Goal: Task Accomplishment & Management: Use online tool/utility

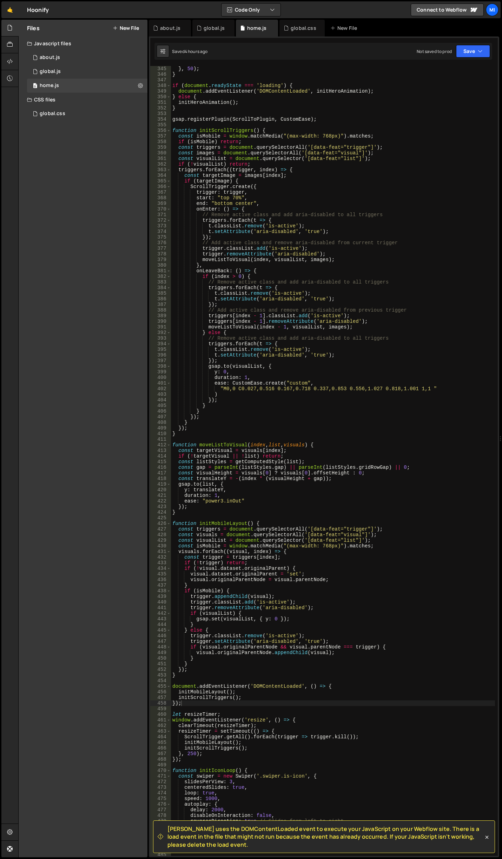
scroll to position [1937, 0]
click at [171, 31] on div "about.js" at bounding box center [170, 28] width 20 height 7
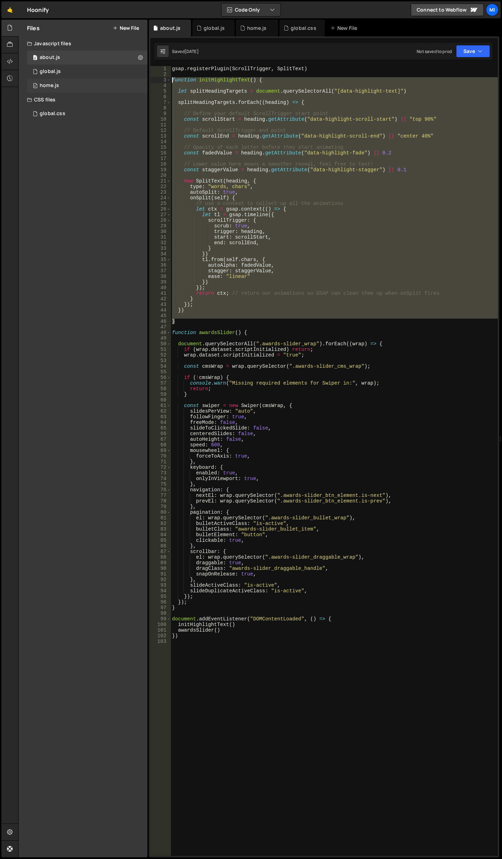
drag, startPoint x: 182, startPoint y: 324, endPoint x: 127, endPoint y: 81, distance: 248.3
click at [127, 81] on div "Files New File Javascript files 0 about.js 0 0 global.js 0 0 home.js 0" at bounding box center [260, 439] width 484 height 838
type textarea "function initHighlightText() {"
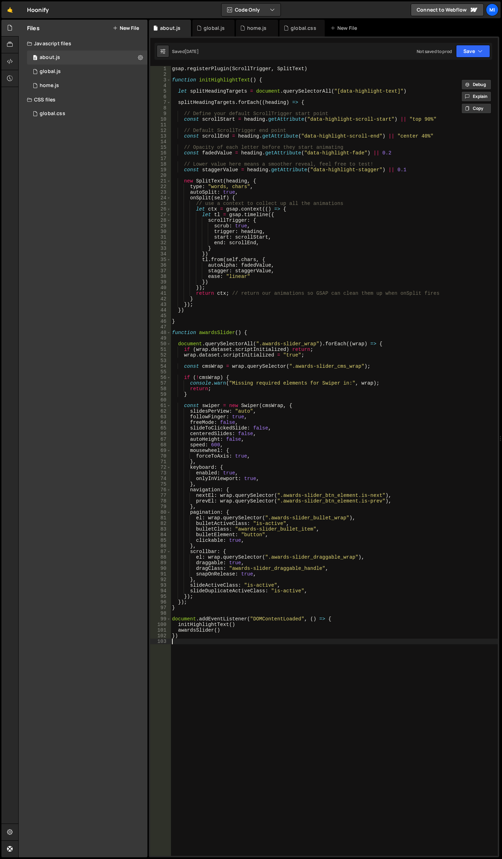
click at [254, 775] on div "gsap . registerPlugin ( ScrollTrigger , SplitText ) function initHighlightText …" at bounding box center [334, 466] width 327 height 801
paste textarea "}"
type textarea "}"
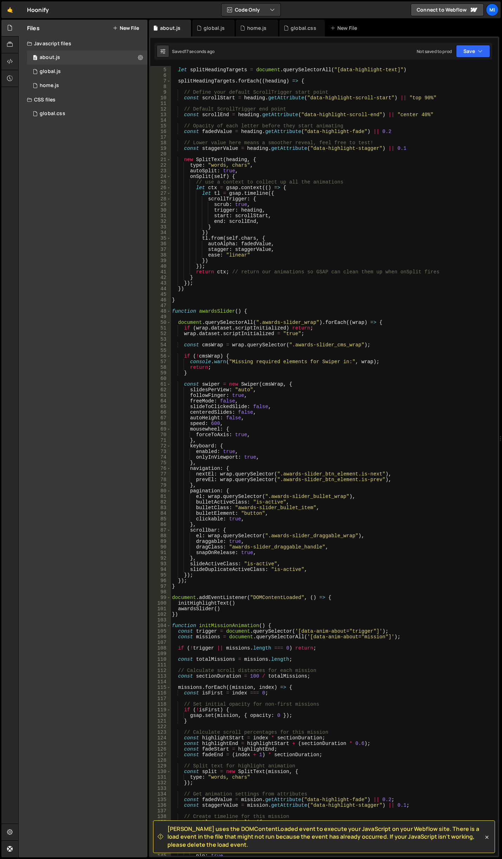
scroll to position [0, 0]
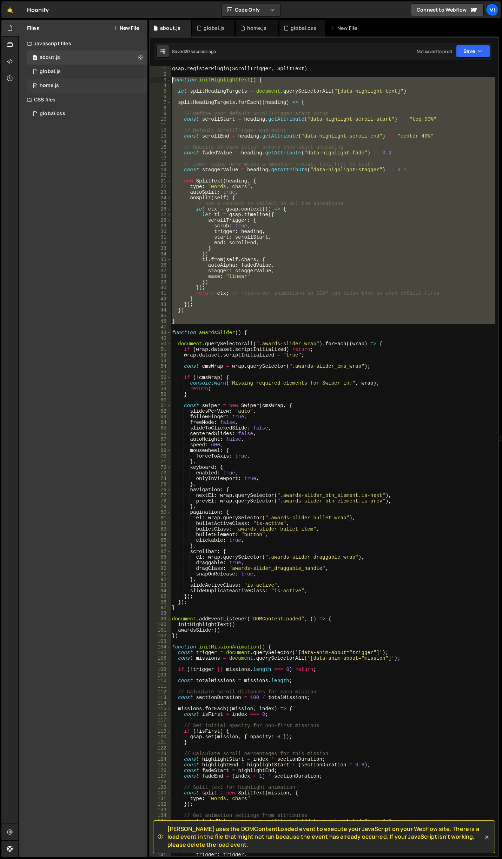
drag, startPoint x: 186, startPoint y: 323, endPoint x: 106, endPoint y: 81, distance: 254.9
click at [106, 81] on div "Files New File Javascript files 0 about.js 0 0 global.js 0 0 home.js 0" at bounding box center [260, 439] width 484 height 838
type textarea "function initHighlightText() {"
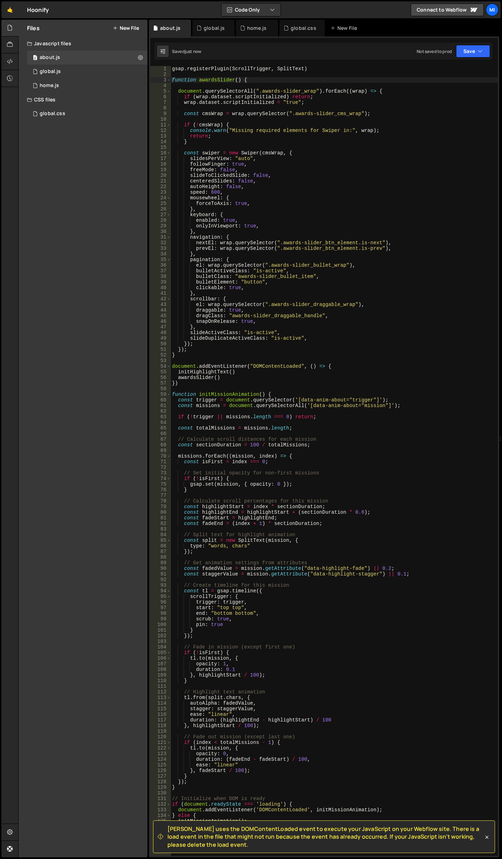
click at [398, 252] on div "gsap . registerPlugin ( ScrollTrigger , SplitText ) function awardsSlider ( ) {…" at bounding box center [334, 466] width 327 height 801
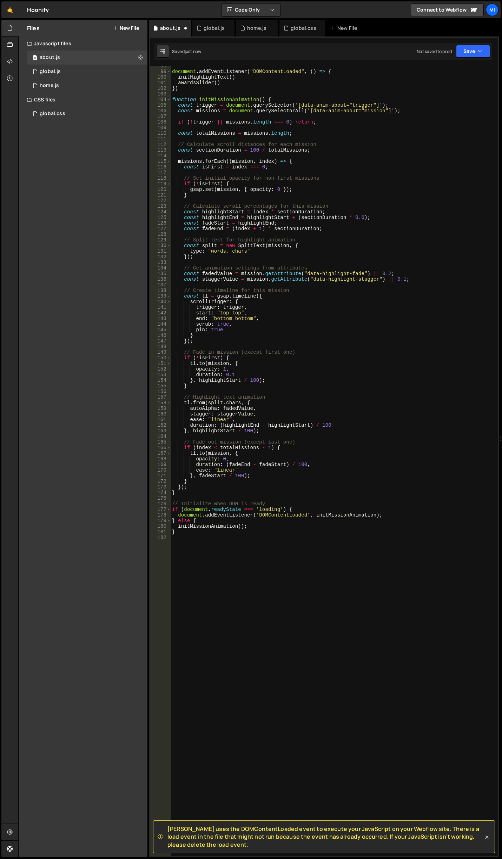
scroll to position [547, 0]
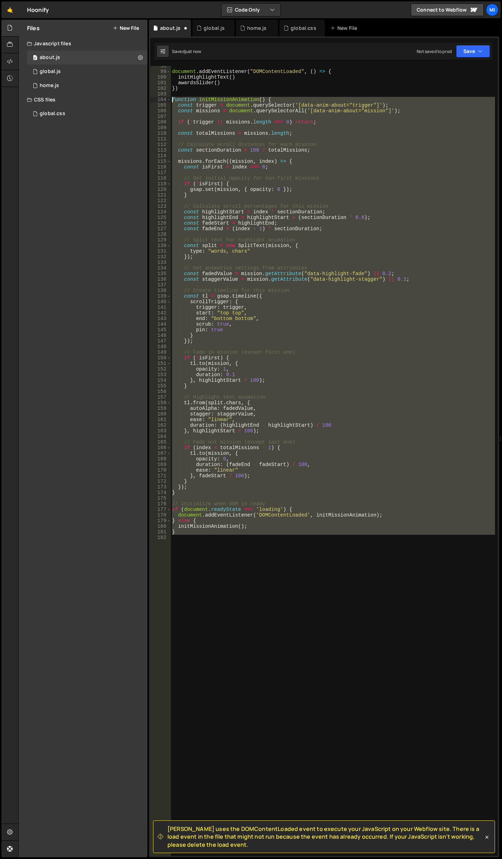
drag, startPoint x: 190, startPoint y: 546, endPoint x: 123, endPoint y: 98, distance: 453.1
click at [123, 98] on div "Files New File Javascript files 0 about.js 0 0 global.js 0 0 home.js 0" at bounding box center [260, 439] width 484 height 838
type textarea "function initMissionAnimation() { const trigger = document.querySelector('[data…"
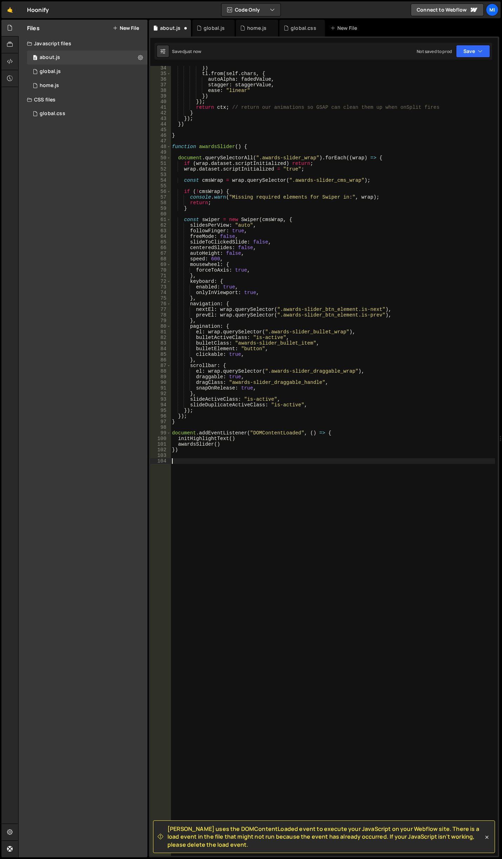
scroll to position [181, 0]
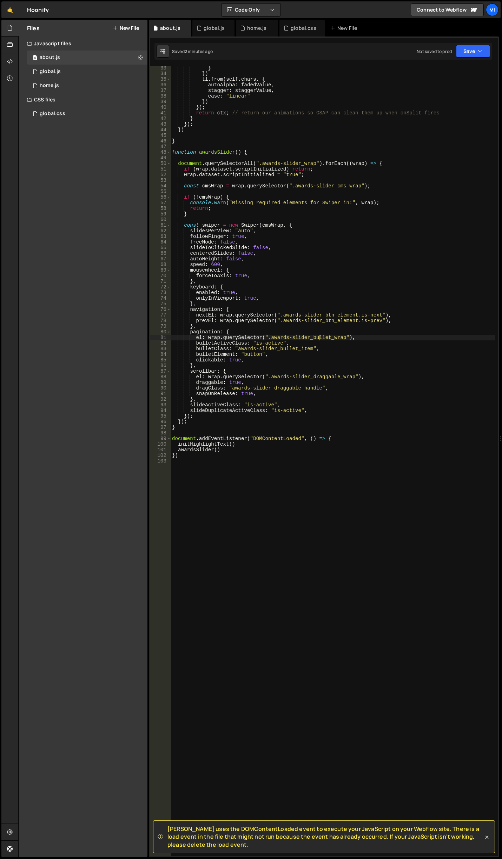
click at [319, 340] on div "} }) tl . from ( self . chars , { autoAlpha : fadedValue , stagger : staggerVal…" at bounding box center [333, 465] width 324 height 801
type textarea "el: wrap.querySelector(".awards-slider_bullet_wrap"),"
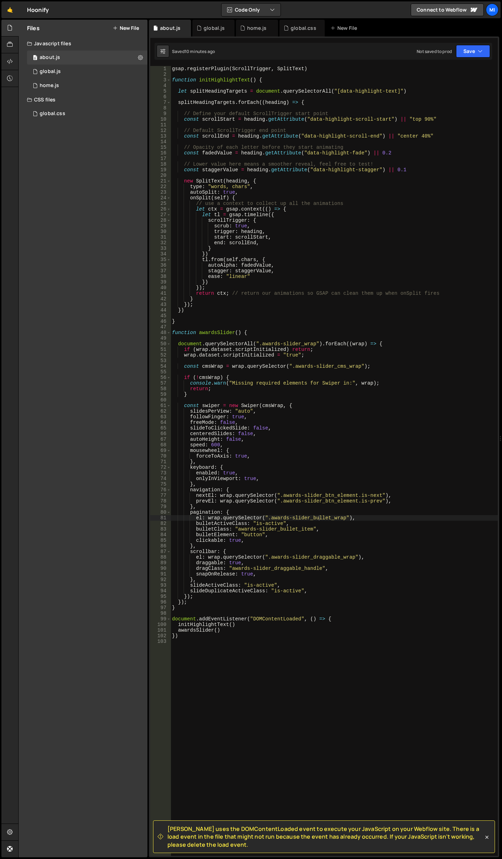
click at [205, 75] on div "gsap . registerPlugin ( ScrollTrigger , SplitText ) function initHighlightText …" at bounding box center [334, 466] width 327 height 801
type textarea "."
type textarea "/*"
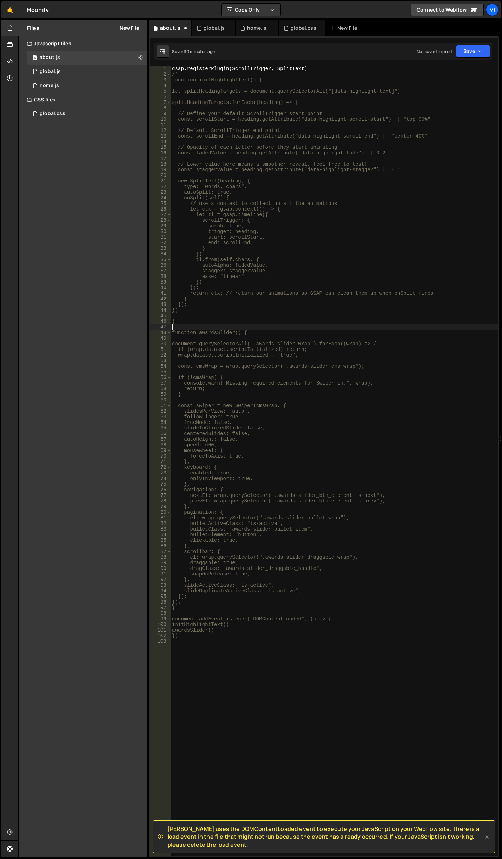
click at [240, 327] on div "gsap . registerPlugin ( ScrollTrigger , SplitText ) /* function initHighlightTe…" at bounding box center [334, 466] width 327 height 801
type textarea "&"
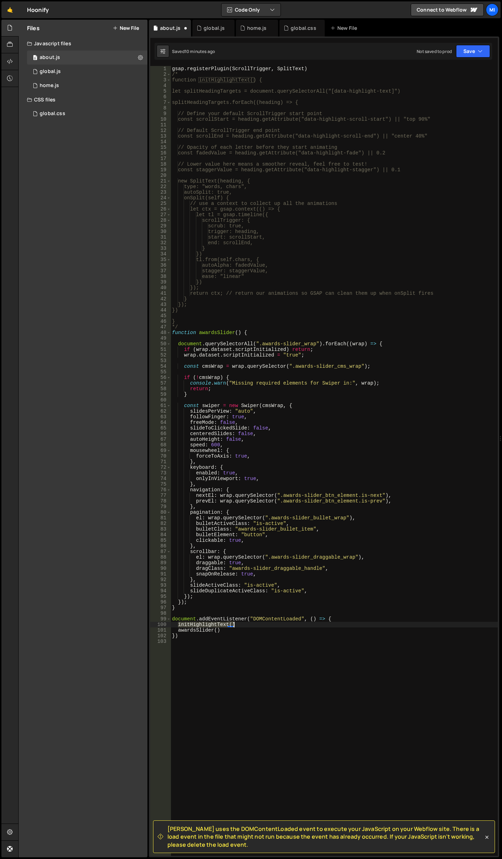
drag, startPoint x: 177, startPoint y: 624, endPoint x: 238, endPoint y: 626, distance: 60.4
click at [238, 626] on div "gsap . registerPlugin ( ScrollTrigger , SplitText ) /* function initHighlightTe…" at bounding box center [334, 466] width 327 height 801
type textarea "initHighlightText()"
click at [195, 317] on div "gsap . registerPlugin ( ScrollTrigger , SplitText ) /* function initHighlightTe…" at bounding box center [334, 466] width 327 height 801
click at [199, 321] on div "gsap . registerPlugin ( ScrollTrigger , SplitText ) /* function initHighlightTe…" at bounding box center [334, 466] width 327 height 801
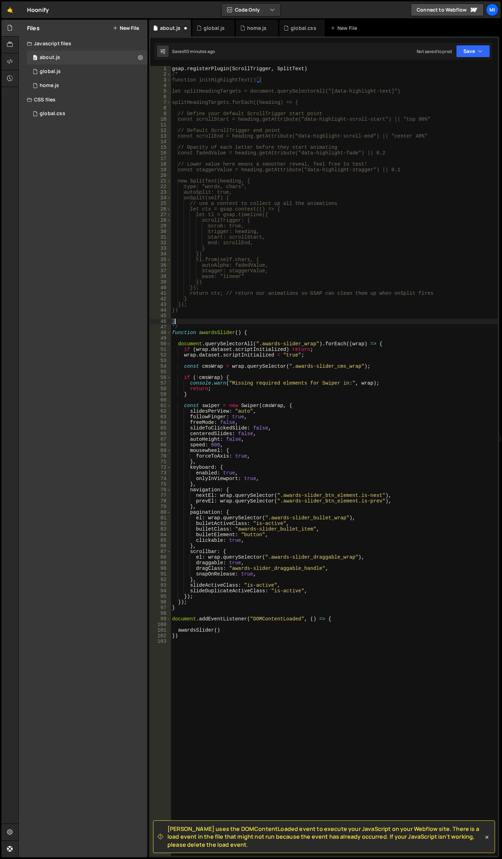
type textarea "}"
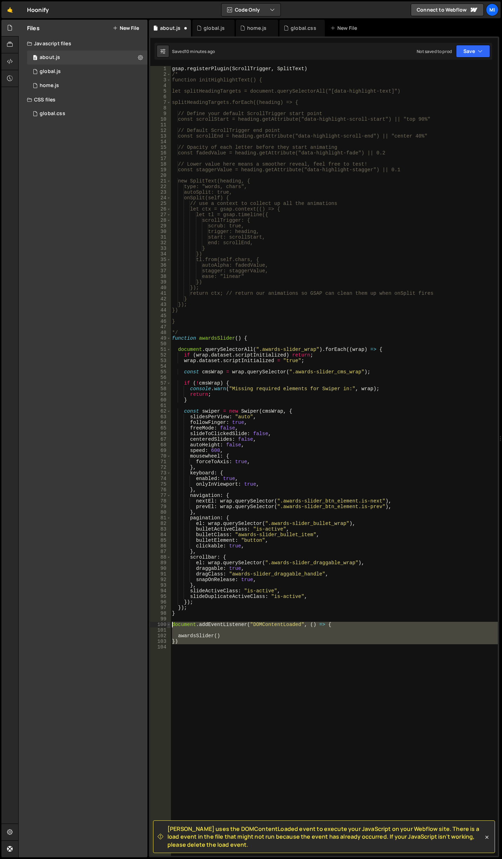
drag, startPoint x: 178, startPoint y: 633, endPoint x: 170, endPoint y: 624, distance: 11.7
click at [170, 624] on div "1 2 3 4 5 6 7 8 9 10 11 12 13 14 15 16 17 18 19 20 21 22 23 24 25 26 27 28 29 3…" at bounding box center [323, 461] width 347 height 790
type textarea "document.addEventListener("DOMContentLoaded", () => {"
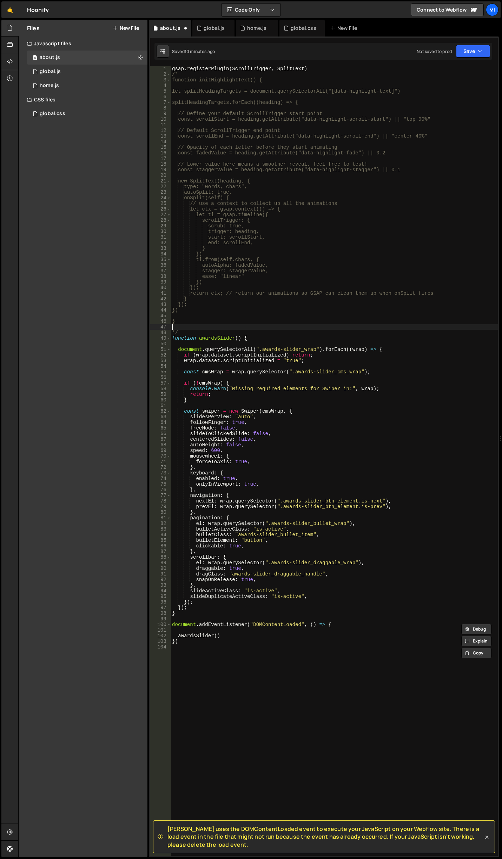
click at [184, 325] on div "gsap . registerPlugin ( ScrollTrigger , SplitText ) /* function initHighlightTe…" at bounding box center [334, 466] width 327 height 801
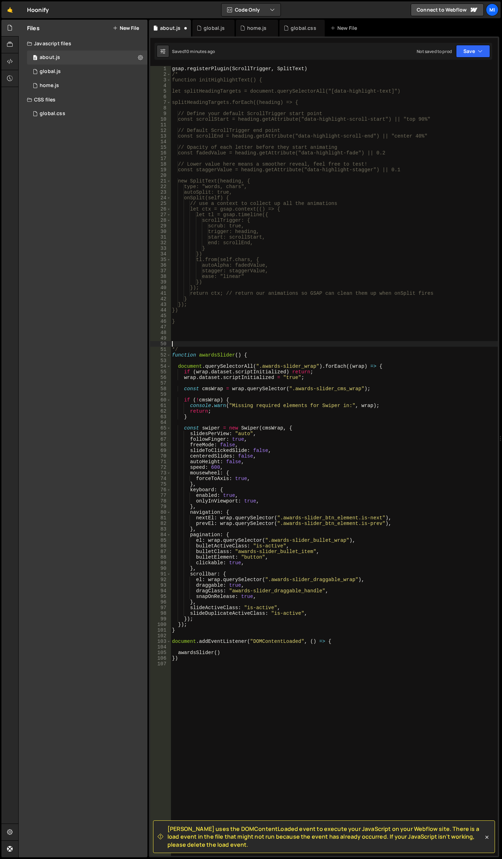
click at [189, 328] on div "gsap . registerPlugin ( ScrollTrigger , SplitText ) /* function initHighlightTe…" at bounding box center [334, 466] width 327 height 801
paste textarea "awardsSlider()"
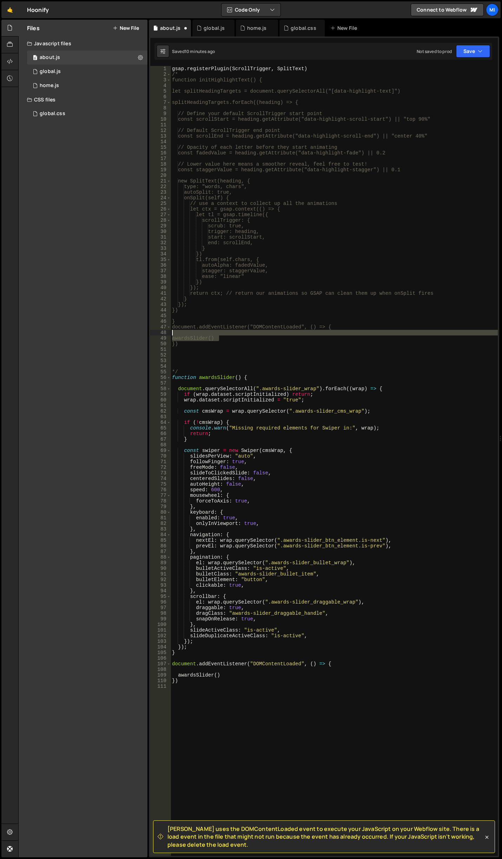
drag, startPoint x: 226, startPoint y: 336, endPoint x: 172, endPoint y: 335, distance: 54.4
click at [172, 335] on div "gsap . registerPlugin ( ScrollTrigger , SplitText ) /* function initHighlightTe…" at bounding box center [334, 466] width 327 height 801
paste textarea "initHighlightText"
type textarea "initHighlightText()"
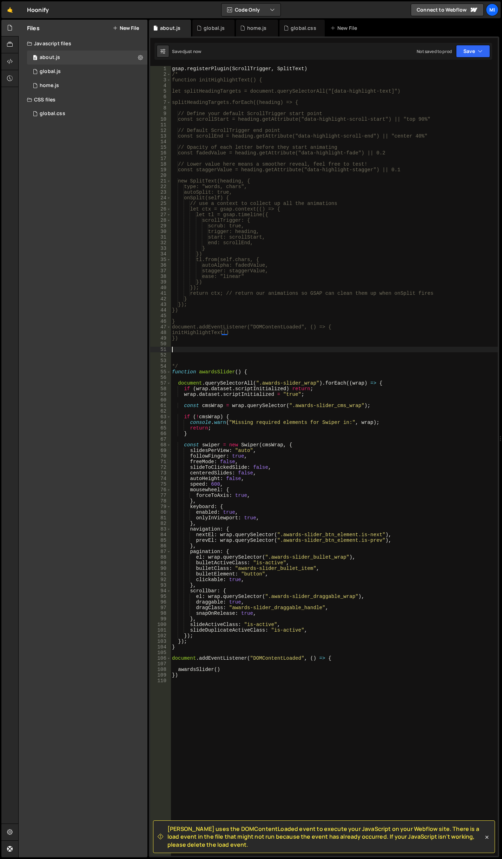
click at [194, 349] on div "gsap . registerPlugin ( ScrollTrigger , SplitText ) /* function initHighlightTe…" at bounding box center [334, 466] width 327 height 801
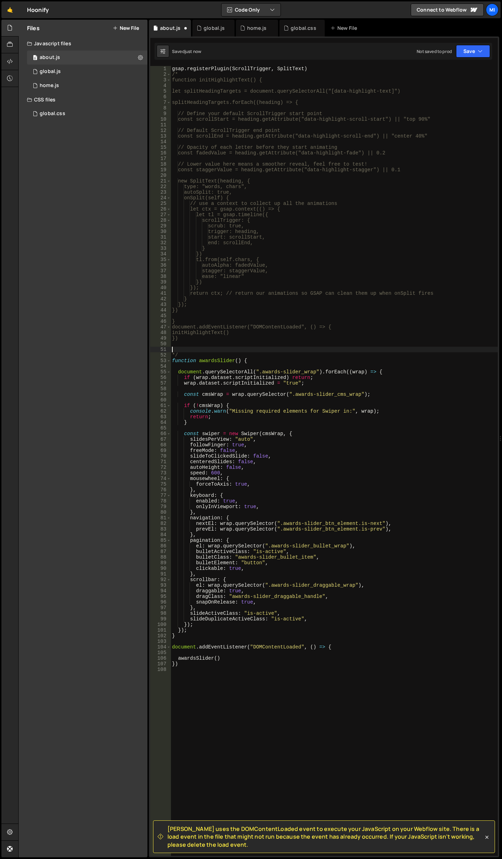
click at [195, 355] on div "gsap . registerPlugin ( ScrollTrigger , SplitText ) /* function initHighlightTe…" at bounding box center [334, 466] width 327 height 801
type textarea "*/"
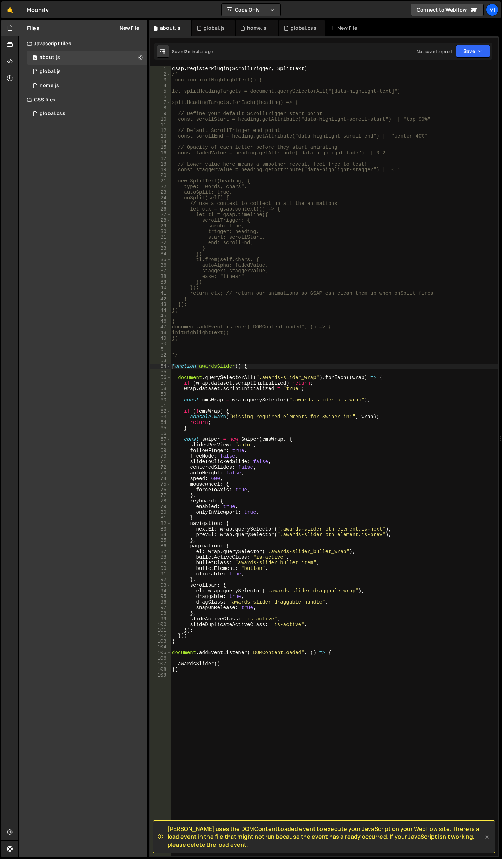
click at [266, 650] on div "gsap . registerPlugin ( ScrollTrigger , SplitText ) /* function initHighlightTe…" at bounding box center [334, 466] width 327 height 801
type textarea "document.addEventListener("DOMContentLoaded", () => {"
click at [265, 695] on div "gsap . registerPlugin ( ScrollTrigger , SplitText ) /* function initHighlightTe…" at bounding box center [334, 466] width 327 height 801
click at [234, 341] on div "gsap . registerPlugin ( ScrollTrigger , SplitText ) /* function initHighlightTe…" at bounding box center [334, 466] width 327 height 801
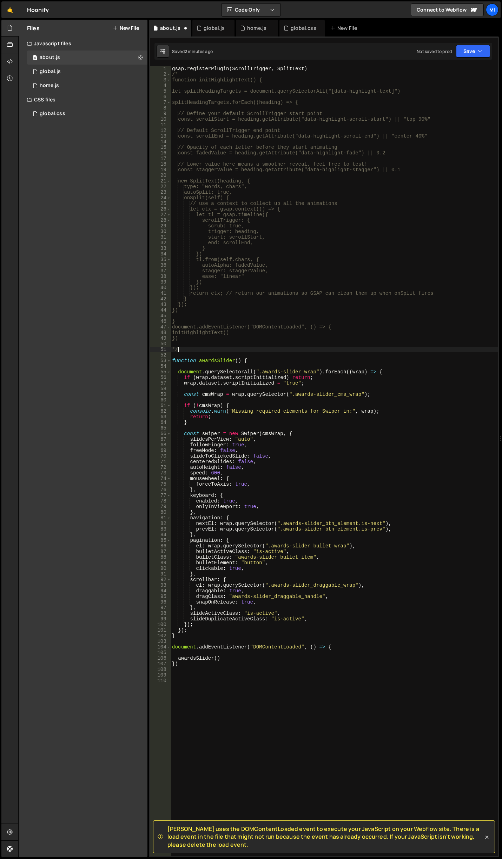
click at [233, 347] on div "gsap . registerPlugin ( ScrollTrigger , SplitText ) /* function initHighlightTe…" at bounding box center [334, 466] width 327 height 801
type textarea "*/"
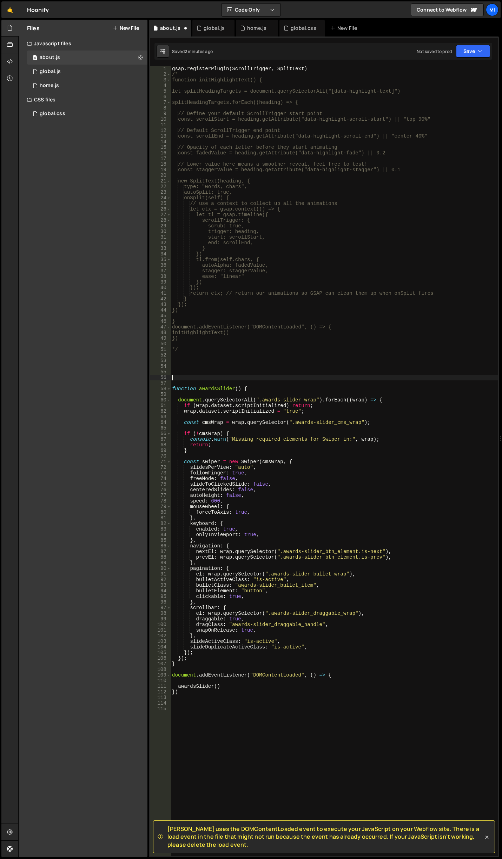
click at [222, 360] on div "gsap . registerPlugin ( ScrollTrigger , SplitText ) /* function initHighlightTe…" at bounding box center [334, 466] width 327 height 801
paste textarea "});"
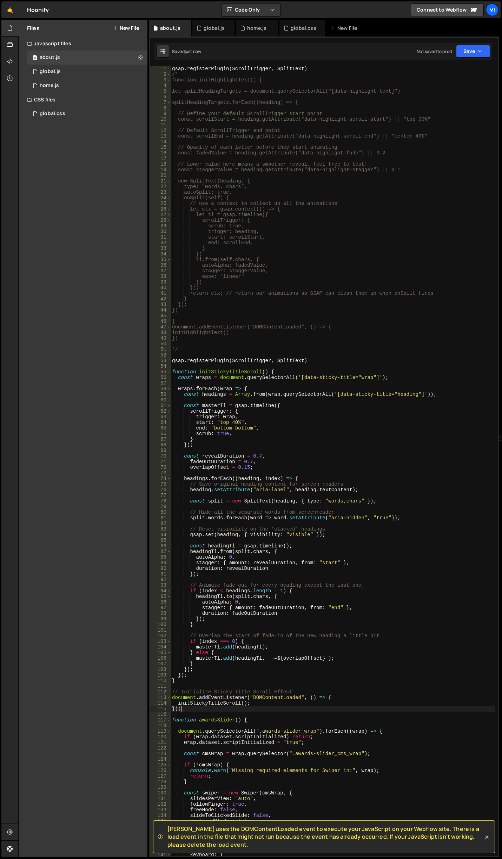
type textarea "});"
click at [279, 354] on div "gsap . registerPlugin ( ScrollTrigger , SplitText ) /* function initHighlightTe…" at bounding box center [333, 466] width 324 height 801
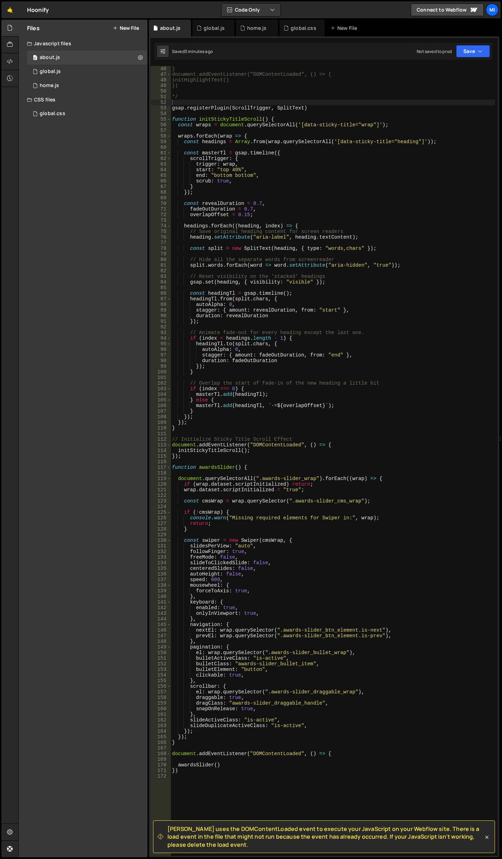
drag, startPoint x: 367, startPoint y: 510, endPoint x: 357, endPoint y: 498, distance: 16.2
click at [367, 510] on div "} document.addEventListener("DOMContentLoaded", () => { initHighlightText() }) …" at bounding box center [333, 466] width 324 height 801
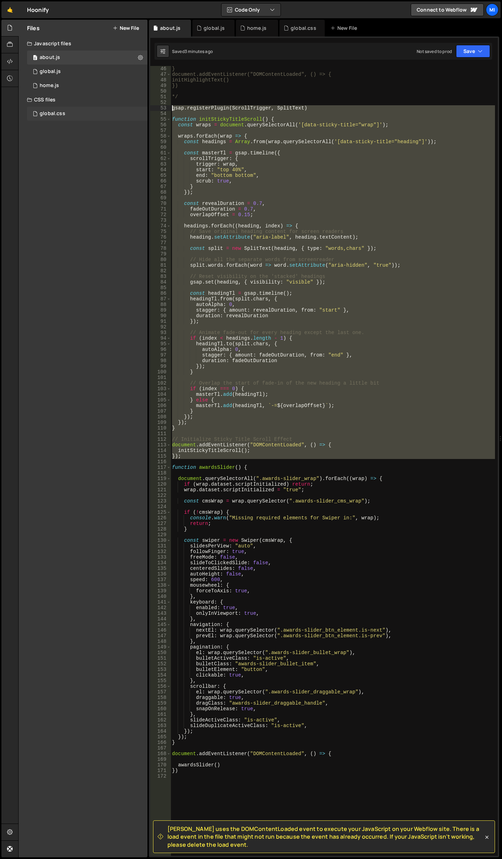
drag, startPoint x: 179, startPoint y: 460, endPoint x: 123, endPoint y: 108, distance: 356.4
click at [123, 108] on div "Files New File Javascript files 0 about.js 0 0 global.js 0 0 home.js 0" at bounding box center [260, 439] width 484 height 838
type textarea "gsap.registerPlugin(ScrollTrigger, SplitText)"
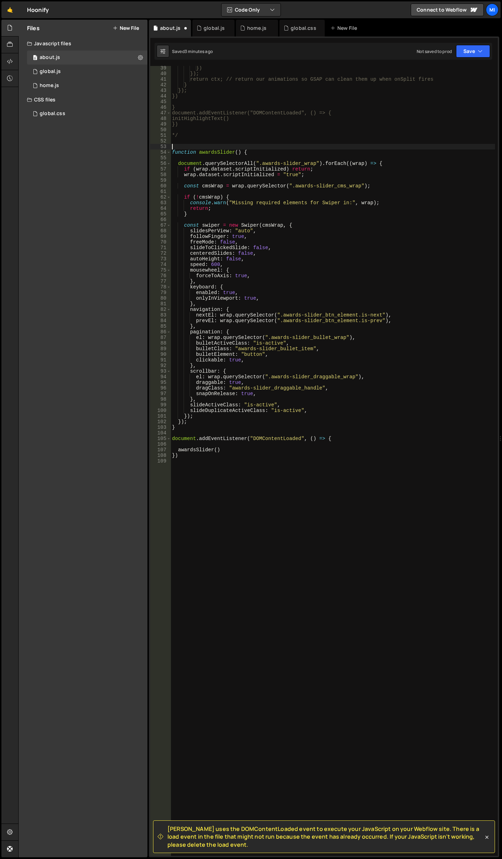
click at [245, 503] on div "}) }); return ctx; // return our animations so GSAP can clean them up when onSp…" at bounding box center [333, 465] width 324 height 801
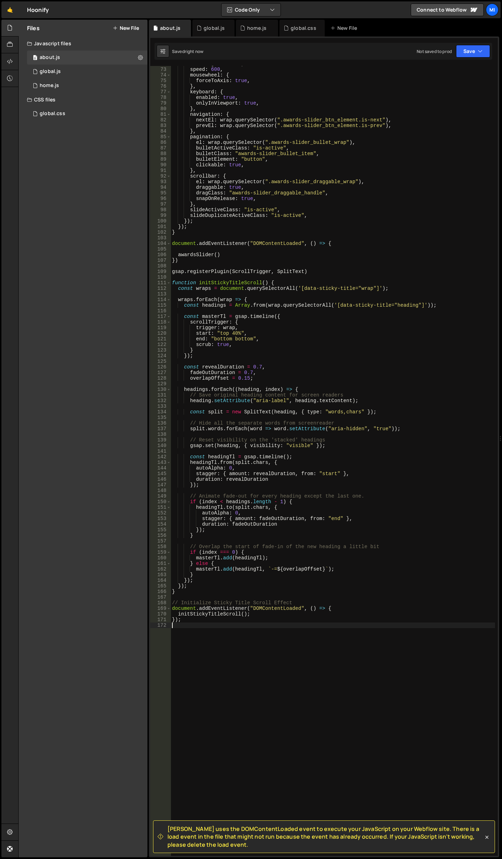
scroll to position [383, 0]
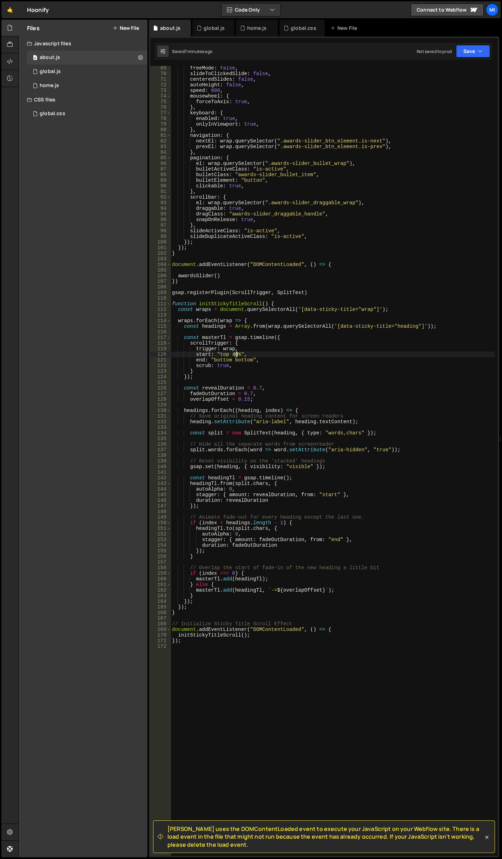
click at [236, 353] on div "freeMode : false , slideToClickedSlide : false , centeredSlides : false , autoH…" at bounding box center [333, 465] width 324 height 801
click at [233, 353] on div "freeMode : false , slideToClickedSlide : false , centeredSlides : false , autoH…" at bounding box center [333, 461] width 324 height 790
click at [233, 353] on div "freeMode : false , slideToClickedSlide : false , centeredSlides : false , autoH…" at bounding box center [333, 465] width 324 height 801
type textarea "start: "top 50%","
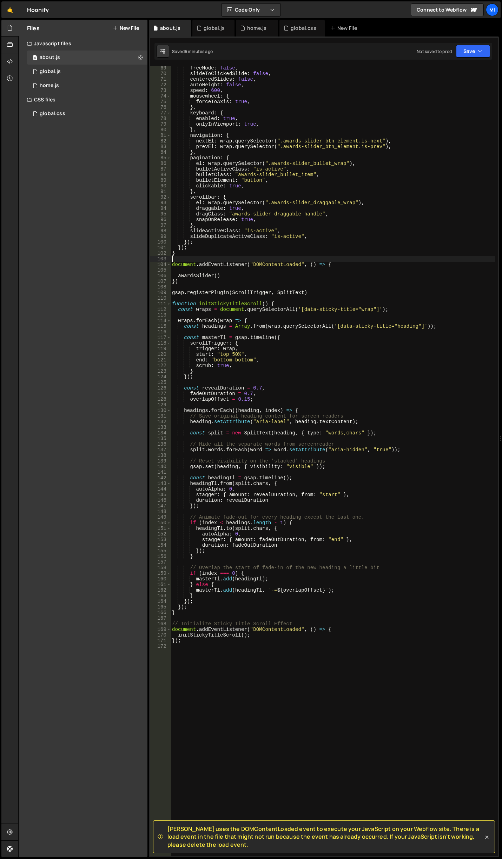
click at [215, 261] on div "freeMode : false , slideToClickedSlide : false , centeredSlides : false , autoH…" at bounding box center [333, 465] width 324 height 801
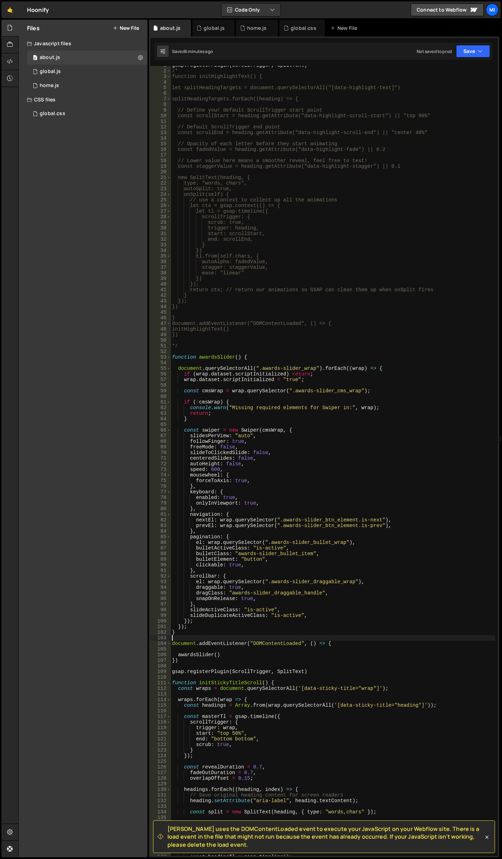
scroll to position [0, 0]
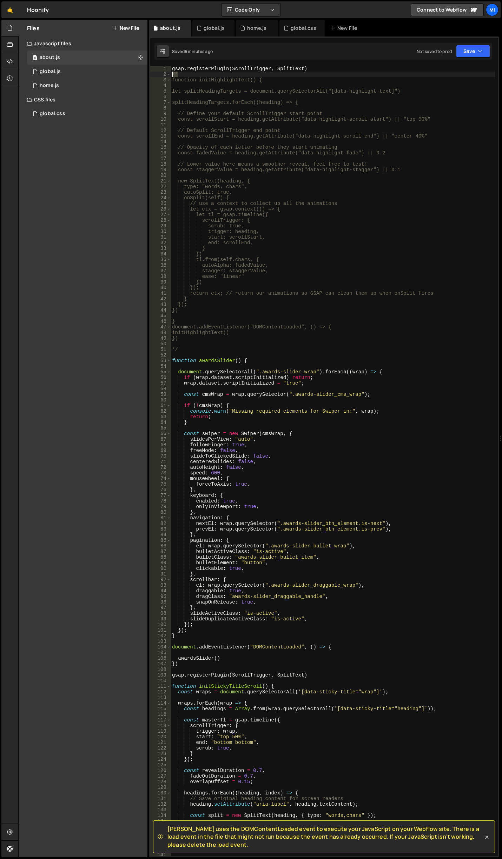
drag, startPoint x: 182, startPoint y: 74, endPoint x: 151, endPoint y: 75, distance: 30.9
click at [151, 75] on div "1 2 3 4 5 6 7 8 9 10 11 12 13 14 15 16 17 18 19 20 21 22 23 24 25 26 27 28 29 3…" at bounding box center [323, 461] width 347 height 790
type textarea "/*"
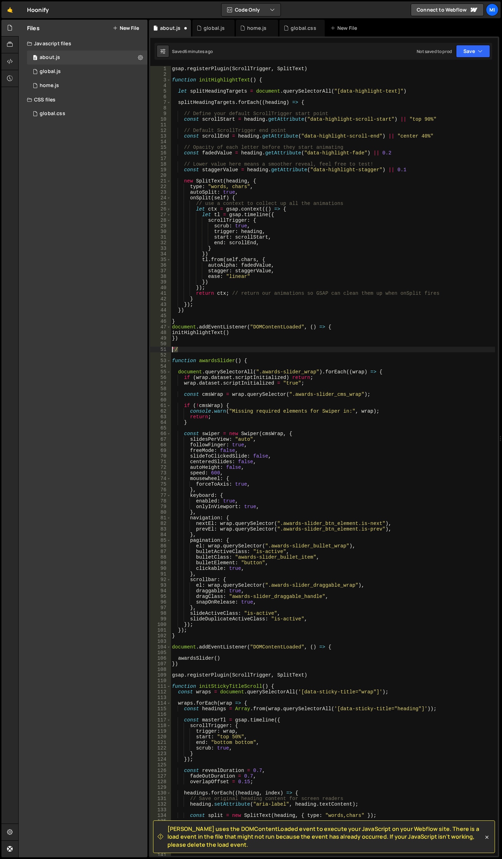
drag, startPoint x: 177, startPoint y: 351, endPoint x: 149, endPoint y: 351, distance: 27.4
click at [149, 351] on div "[PERSON_NAME] uses the DOMContentLoaded event to execute your JavaScript on you…" at bounding box center [324, 446] width 350 height 821
type textarea "*/"
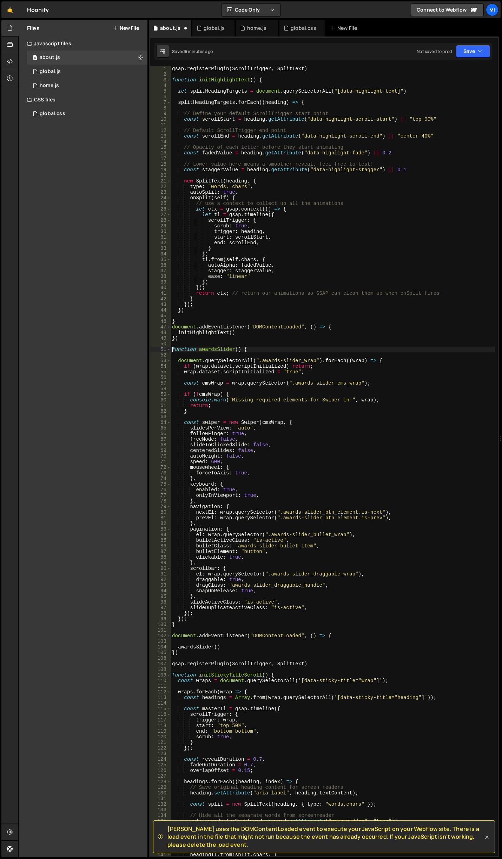
type textarea "function awardsSlider() {"
click at [332, 357] on div "gsap . registerPlugin ( ScrollTrigger , SplitText ) function initHighlightText …" at bounding box center [333, 466] width 324 height 801
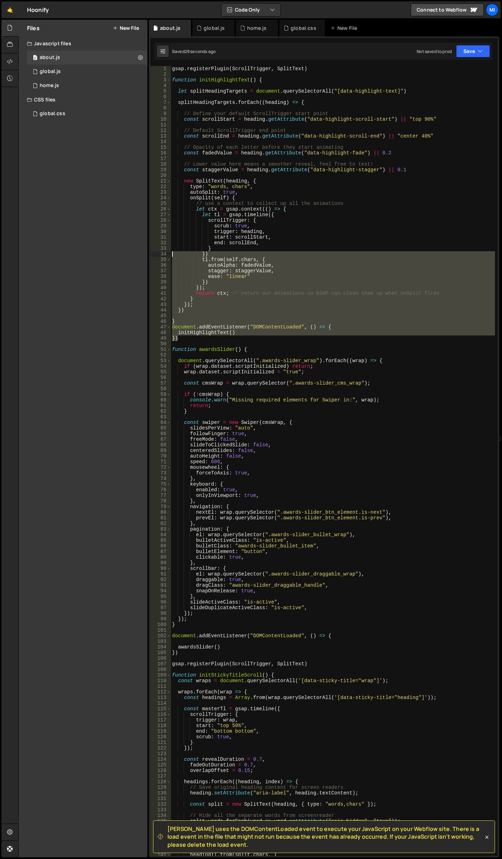
drag, startPoint x: 181, startPoint y: 339, endPoint x: 145, endPoint y: 252, distance: 94.2
click at [145, 252] on div "Files New File Javascript files 0 about.js 0 0 global.js 0 0 home.js 0" at bounding box center [260, 439] width 484 height 838
click at [180, 339] on div "gsap . registerPlugin ( ScrollTrigger , SplitText ) function initHighlightText …" at bounding box center [333, 461] width 324 height 790
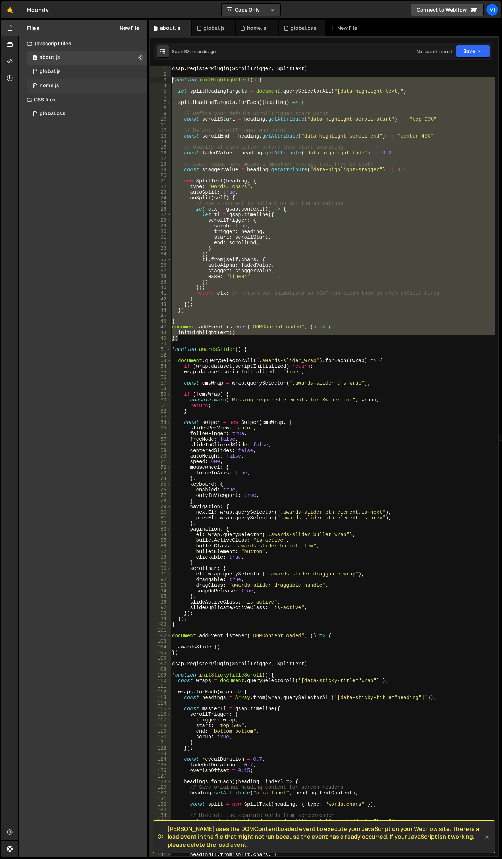
drag, startPoint x: 180, startPoint y: 339, endPoint x: 131, endPoint y: 80, distance: 263.5
click at [131, 80] on div "Files New File Javascript files 0 about.js 0 0 global.js 0 0 home.js 0" at bounding box center [260, 439] width 484 height 838
click at [183, 338] on div "gsap . registerPlugin ( ScrollTrigger , SplitText ) function initHighlightText …" at bounding box center [333, 461] width 324 height 790
drag, startPoint x: 182, startPoint y: 338, endPoint x: 122, endPoint y: 79, distance: 266.2
click at [122, 79] on div "Files New File Javascript files 0 about.js 0 0 global.js 0 0 home.js 0" at bounding box center [260, 439] width 484 height 838
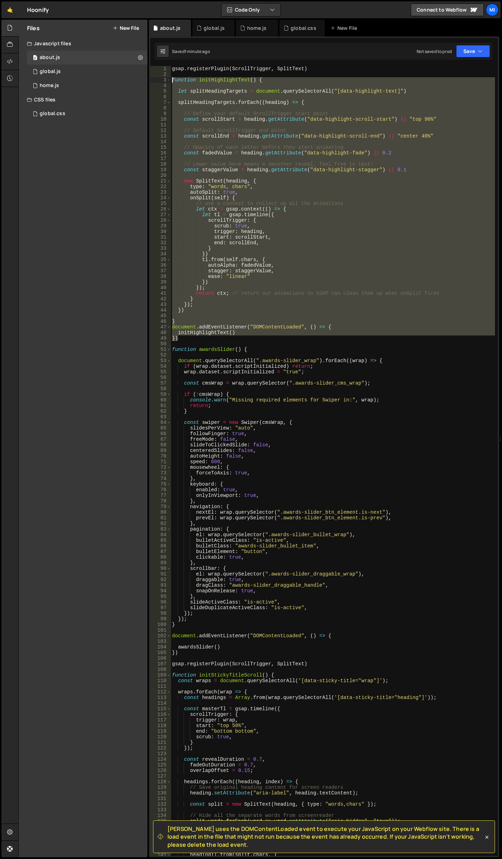
paste textarea "})"
type textarea "})"
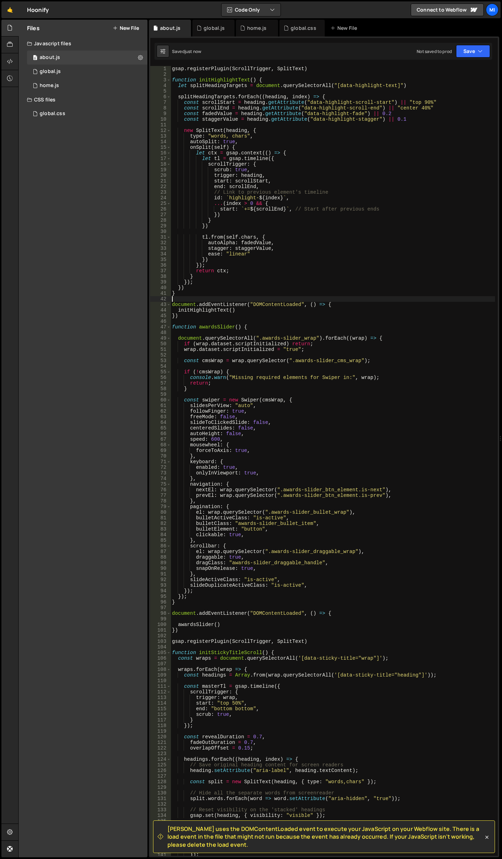
click at [354, 299] on div "gsap . registerPlugin ( ScrollTrigger , SplitText ) function initHighlightText …" at bounding box center [333, 466] width 324 height 801
click at [266, 173] on div "gsap . registerPlugin ( ScrollTrigger , SplitText ) function initHighlightText …" at bounding box center [333, 466] width 324 height 801
click at [268, 152] on div "gsap . registerPlugin ( ScrollTrigger , SplitText ) function initHighlightText …" at bounding box center [333, 466] width 324 height 801
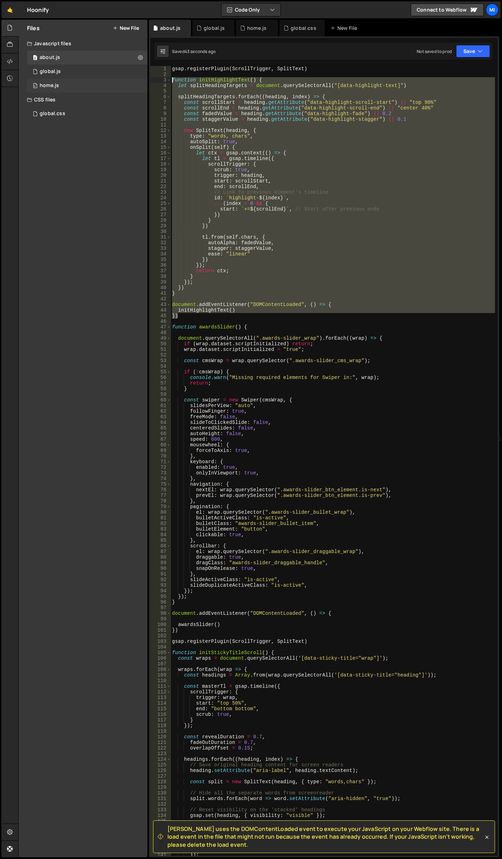
drag, startPoint x: 187, startPoint y: 316, endPoint x: 145, endPoint y: 81, distance: 238.4
click at [145, 81] on div "Files New File Javascript files 0 about.js 0 0 global.js 0 0 home.js 0" at bounding box center [260, 439] width 484 height 838
paste textarea "}"
type textarea "})"
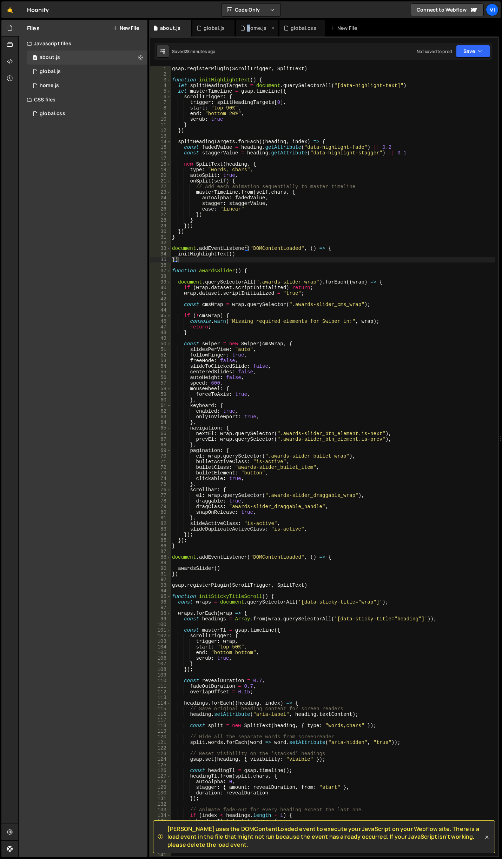
click at [251, 24] on div "home.js" at bounding box center [257, 28] width 42 height 17
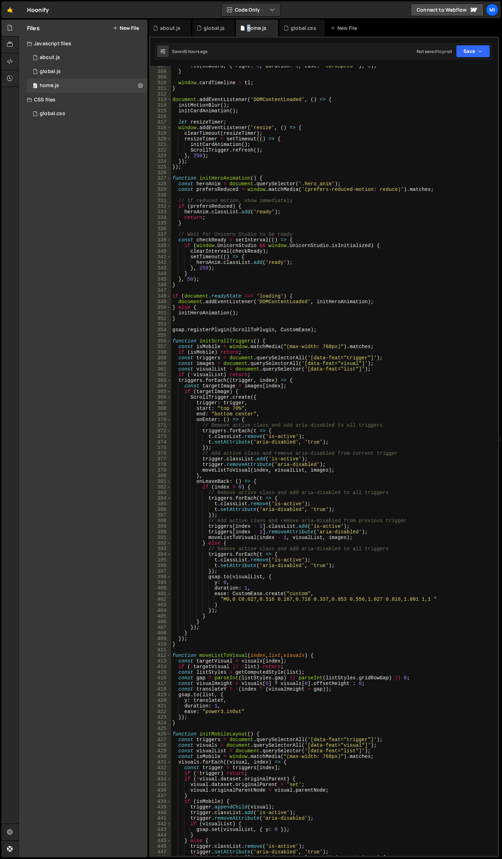
scroll to position [1684, 0]
